Goal: Find specific page/section: Find specific page/section

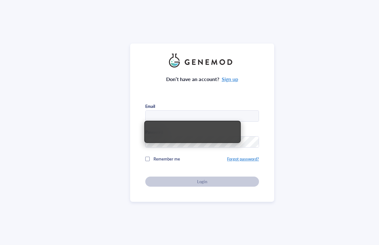
click at [184, 117] on input "text" at bounding box center [201, 116] width 113 height 11
click at [216, 115] on input "text" at bounding box center [201, 116] width 113 height 11
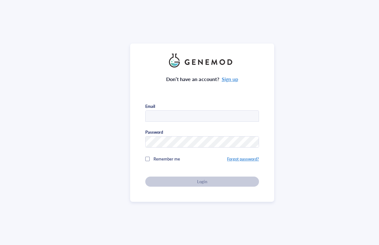
type input "marky@connect.hku.hk"
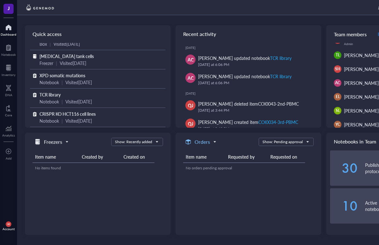
click at [197, 143] on h5 "Orders" at bounding box center [201, 142] width 15 height 8
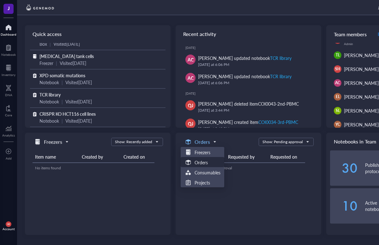
click at [198, 143] on h5 "Orders" at bounding box center [201, 142] width 15 height 8
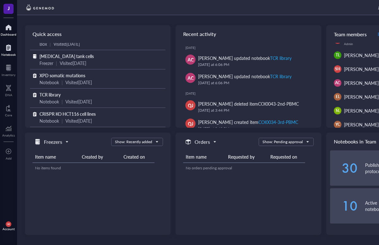
click at [4, 48] on div at bounding box center [8, 48] width 15 height 10
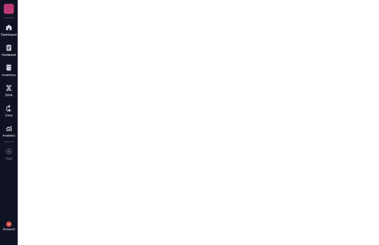
click at [9, 74] on div "Inventory" at bounding box center [9, 75] width 14 height 4
click at [9, 36] on div "Dashboard" at bounding box center [9, 35] width 16 height 4
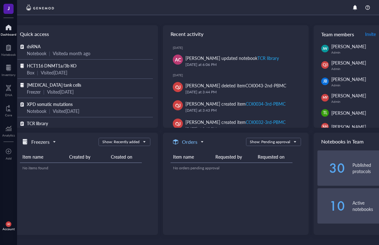
click at [197, 141] on h5 "Orders" at bounding box center [189, 142] width 15 height 8
click at [203, 146] on span "Orders" at bounding box center [187, 142] width 31 height 8
click at [204, 147] on span "Orders" at bounding box center [188, 141] width 33 height 9
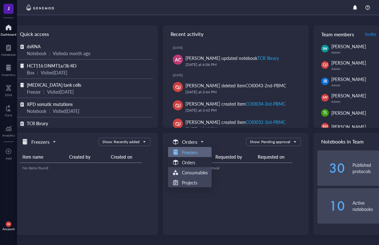
click at [198, 155] on h5 "Freezers" at bounding box center [190, 152] width 16 height 7
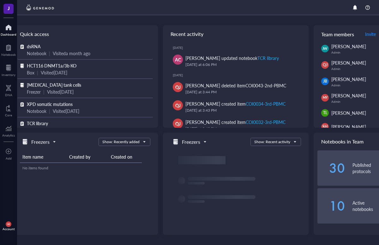
click at [46, 50] on div "Notebook" at bounding box center [37, 53] width 20 height 7
